Goal: Information Seeking & Learning: Learn about a topic

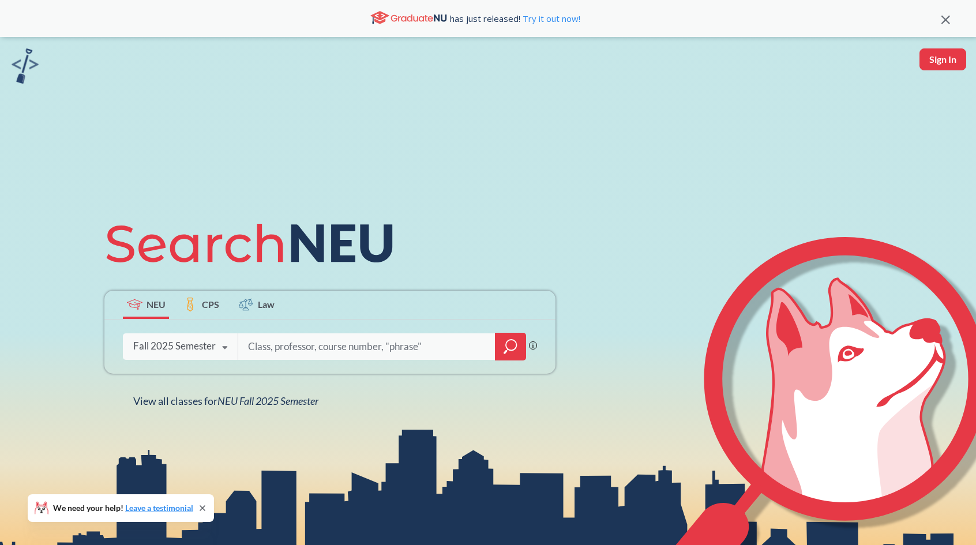
click at [403, 266] on icon at bounding box center [254, 243] width 301 height 65
click at [375, 353] on input "search" at bounding box center [367, 347] width 240 height 24
drag, startPoint x: 459, startPoint y: 315, endPoint x: 460, endPoint y: 299, distance: 16.2
click at [460, 299] on div "NEU CPS Law Phrase search guarantees the exact search appears in the results. E…" at bounding box center [488, 309] width 976 height 545
click at [460, 299] on div "NEU CPS Law" at bounding box center [329, 305] width 451 height 29
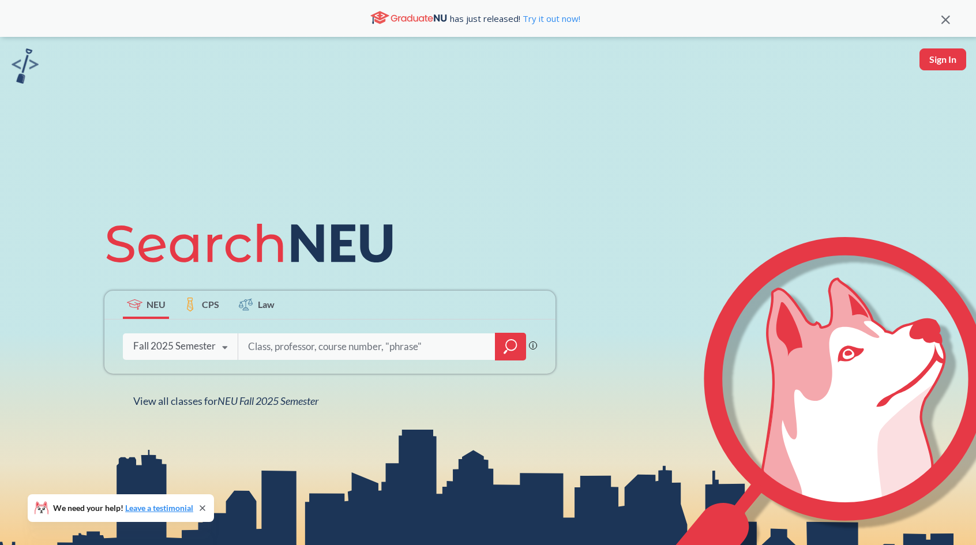
click at [626, 241] on div "NEU CPS Law Phrase search guarantees the exact search appears in the results. E…" at bounding box center [488, 309] width 976 height 545
click at [354, 352] on input "search" at bounding box center [367, 347] width 240 height 24
type input "CS2100"
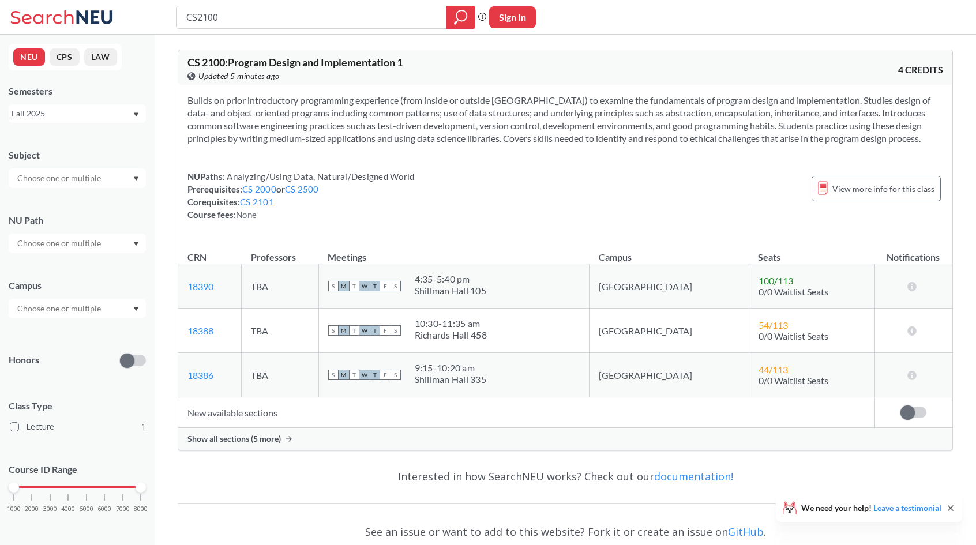
click at [565, 181] on div "Builds on prior introductory programming experience (from inside or outside [GE…" at bounding box center [565, 162] width 774 height 155
click at [553, 205] on div "NUPaths: Analyzing/Using Data, Natural/Designed World Prerequisites: CS 2000 or…" at bounding box center [566, 195] width 756 height 51
click at [100, 178] on input "text" at bounding box center [60, 178] width 97 height 14
click at [519, 177] on div "Builds on prior introductory programming experience (from inside or outside [GE…" at bounding box center [565, 162] width 774 height 155
click at [282, 450] on div "Show all sections (5 more)" at bounding box center [565, 439] width 774 height 22
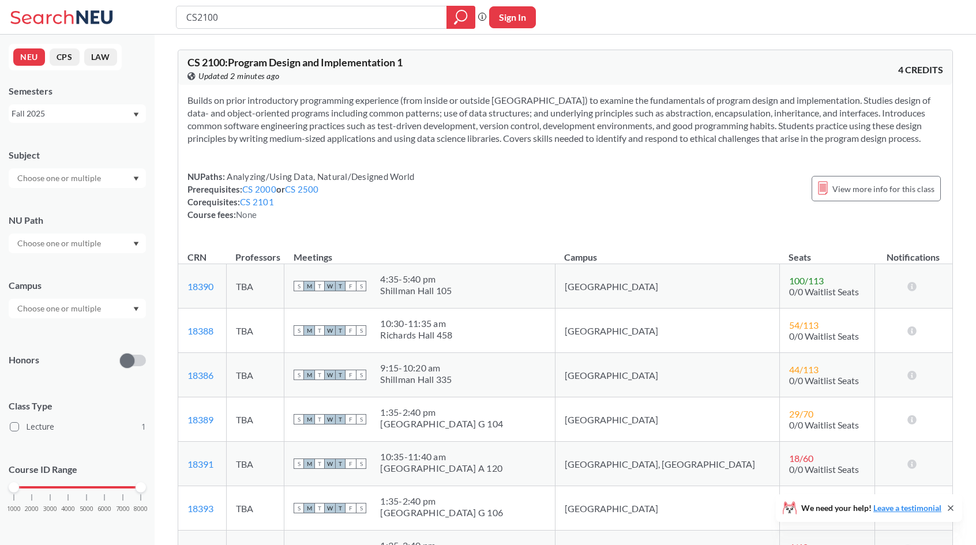
click at [76, 180] on input "text" at bounding box center [60, 178] width 97 height 14
click at [370, 171] on div "Builds on prior introductory programming experience (from inside or outside [GE…" at bounding box center [565, 162] width 774 height 155
click at [137, 117] on div "Fall 2025" at bounding box center [77, 113] width 137 height 18
click at [450, 192] on div "NUPaths: Analyzing/Using Data, Natural/Designed World Prerequisites: CS 2000 or…" at bounding box center [566, 195] width 756 height 51
drag, startPoint x: 275, startPoint y: 9, endPoint x: 109, endPoint y: 5, distance: 166.2
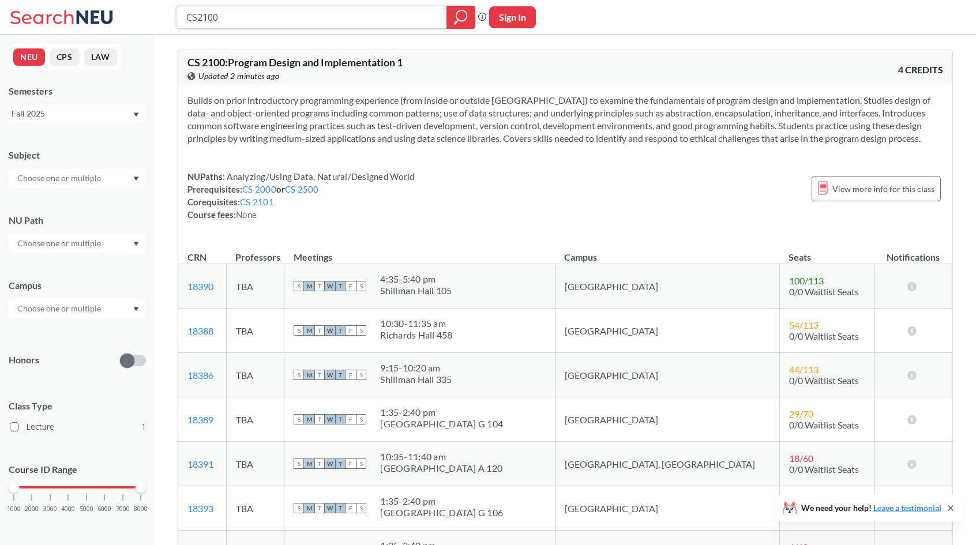
click at [117, 12] on div "CS2100 Phrase search guarantees the exact search appears in the results. Ex. If…" at bounding box center [488, 17] width 976 height 35
